Goal: Register for event/course

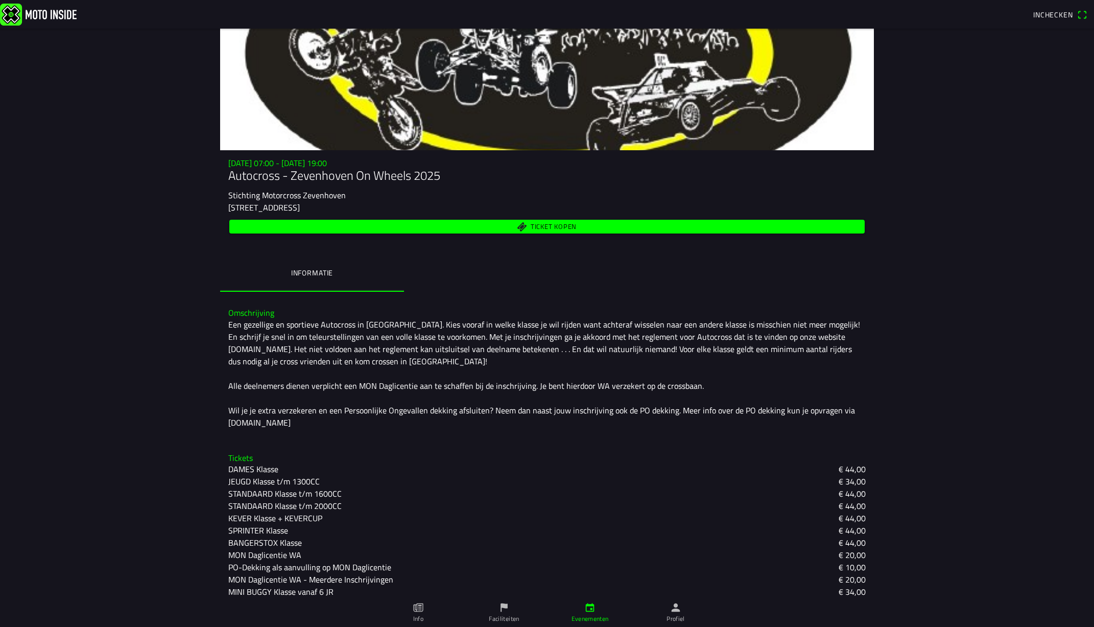
scroll to position [74, 0]
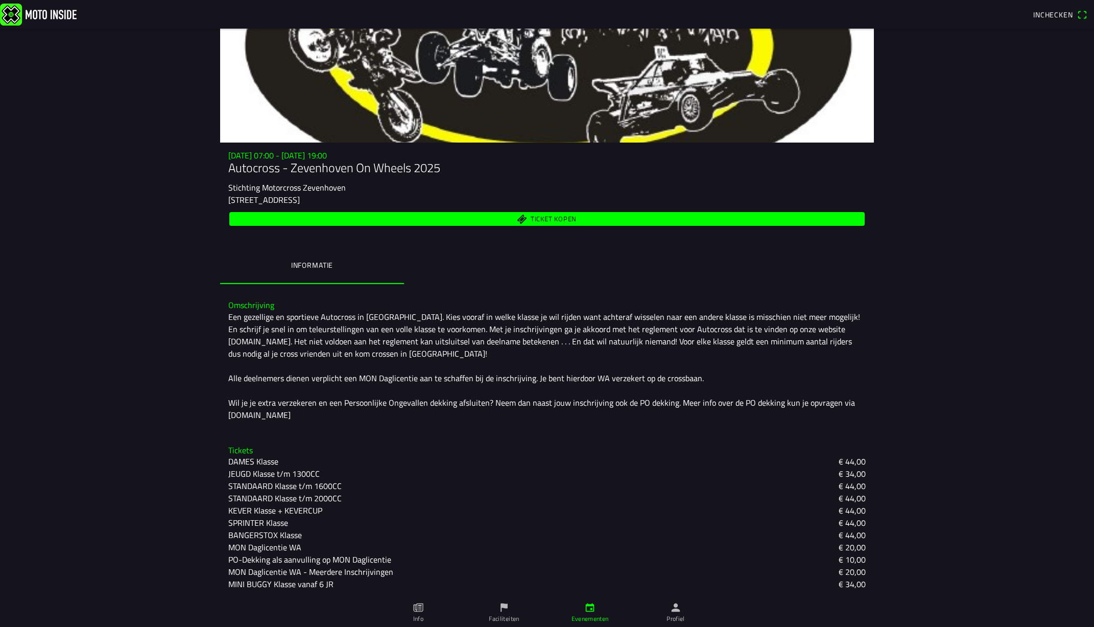
click at [0, 0] on slot "STANDAARD Klasse t/m 2000CC" at bounding box center [0, 0] width 0 height 0
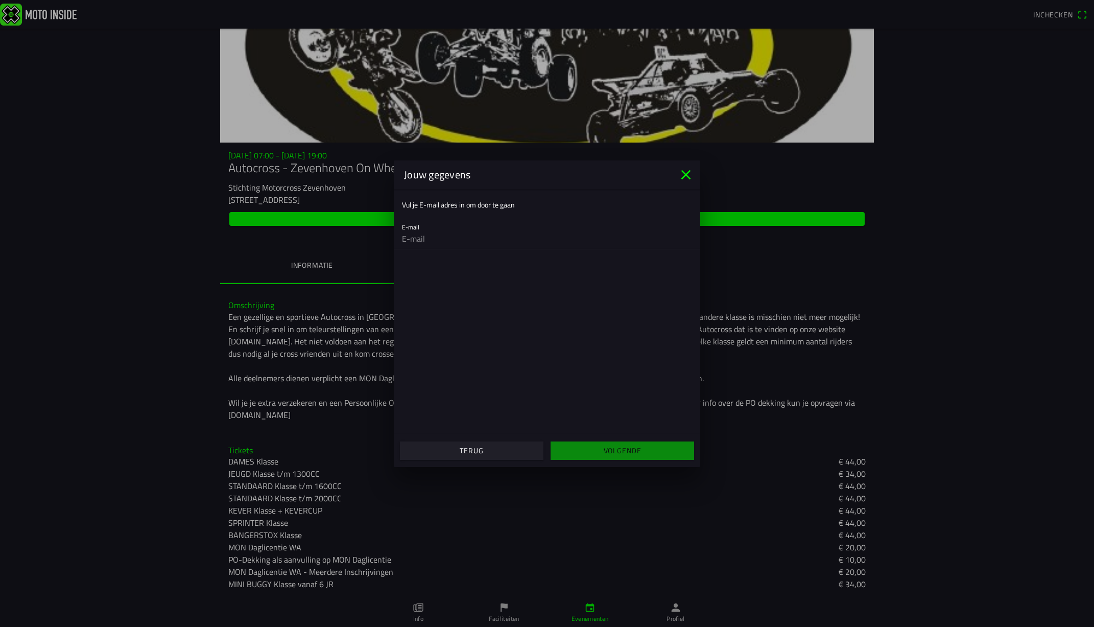
click at [608, 449] on ion-col "Volgende" at bounding box center [622, 451] width 151 height 28
click at [442, 226] on div "E-mail" at bounding box center [547, 232] width 290 height 33
click at [444, 231] on input "email" at bounding box center [547, 238] width 290 height 20
type input "[EMAIL_ADDRESS][DOMAIN_NAME]"
click at [0, 0] on slot "Volgende" at bounding box center [0, 0] width 0 height 0
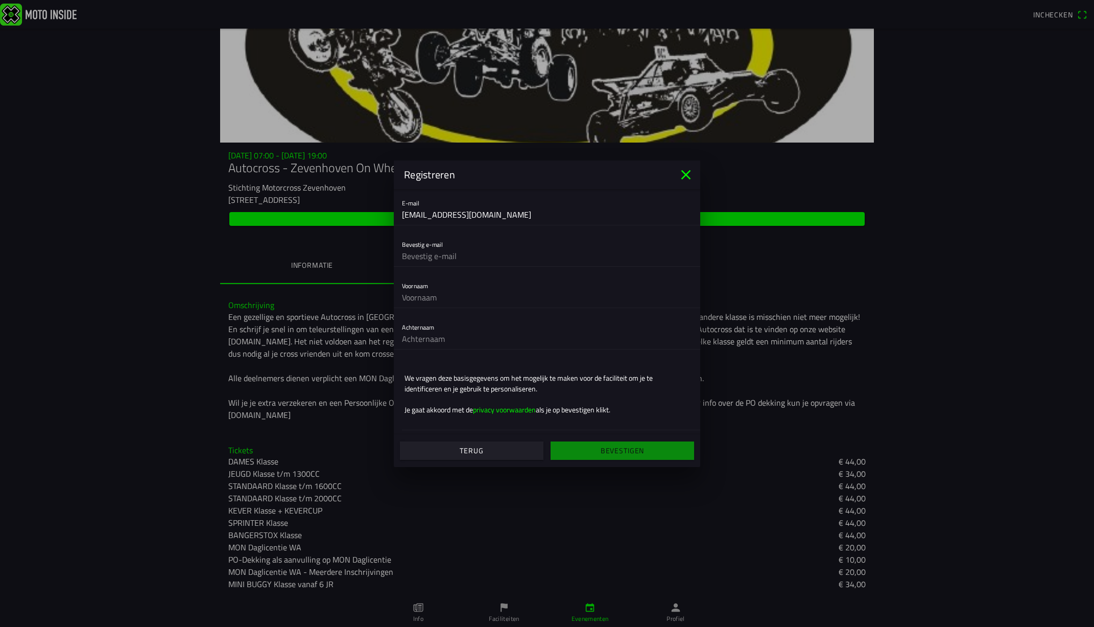
scroll to position [0, 0]
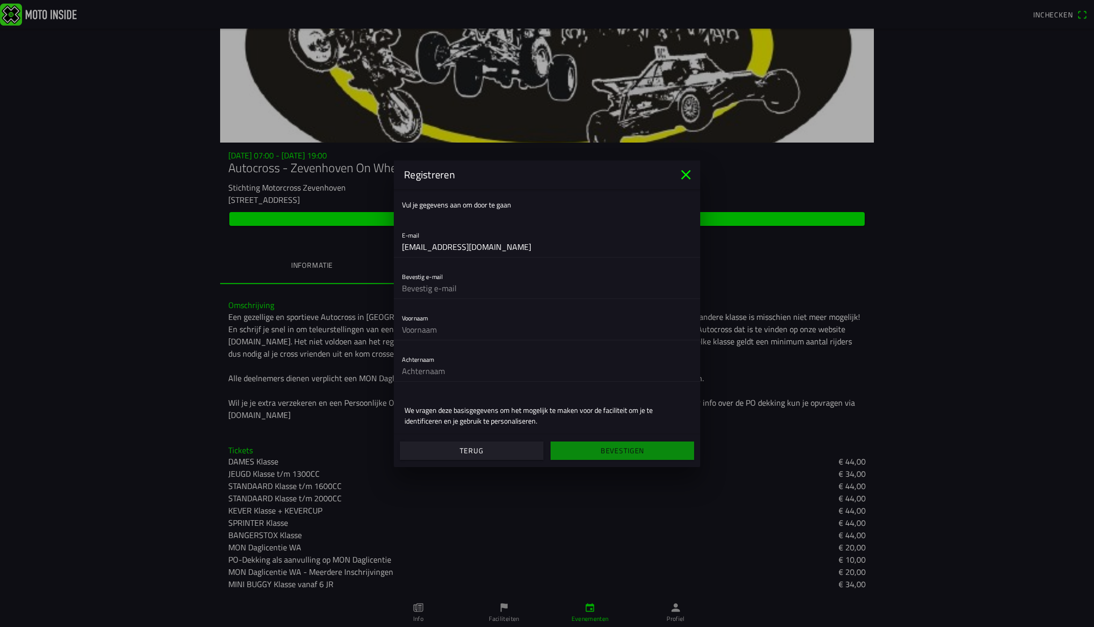
click at [441, 285] on input "text" at bounding box center [547, 288] width 290 height 20
type input "[EMAIL_ADDRESS][DOMAIN_NAME]"
click at [430, 325] on input "text" at bounding box center [547, 329] width 290 height 20
type input "linnie"
type input "krap"
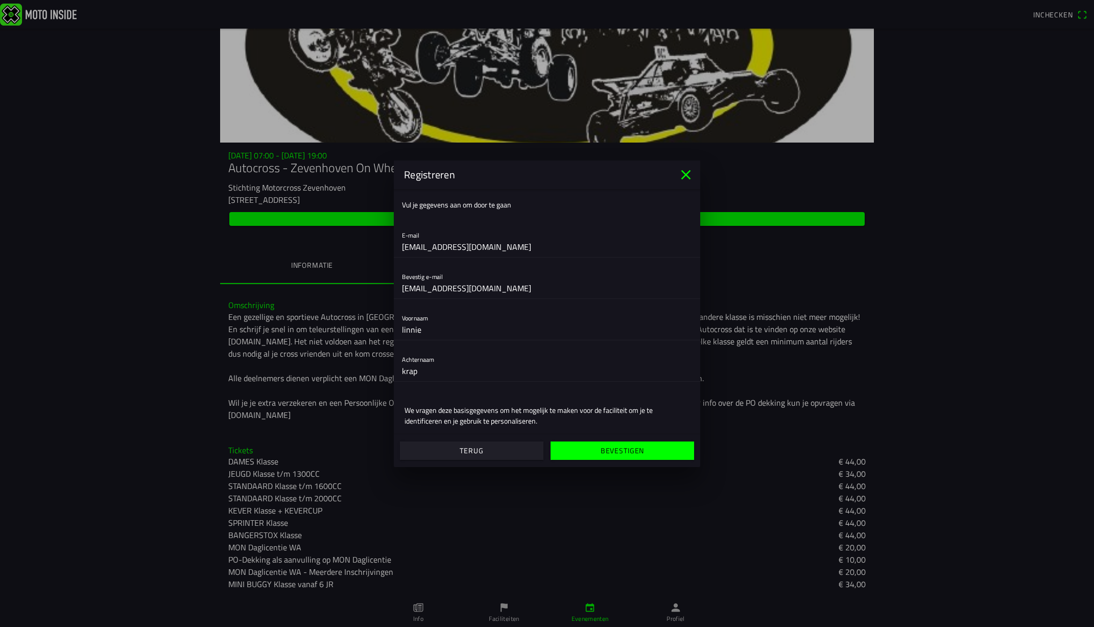
click at [0, 0] on slot "Bevestigen" at bounding box center [0, 0] width 0 height 0
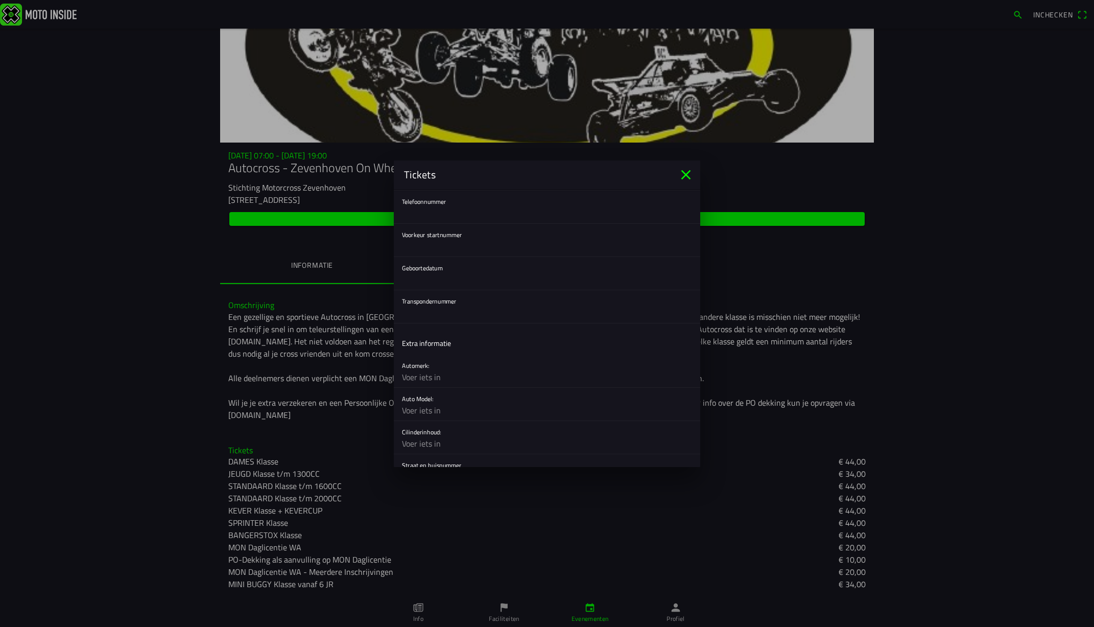
scroll to position [255, 0]
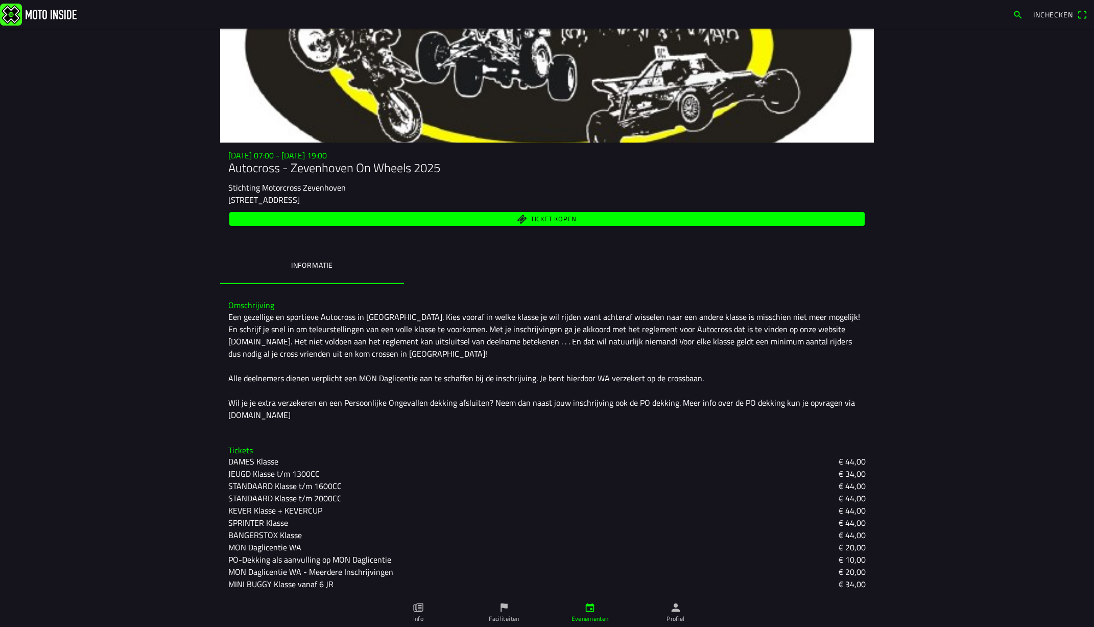
click at [122, 300] on ion-backdrop at bounding box center [547, 313] width 1094 height 627
